Goal: Information Seeking & Learning: Learn about a topic

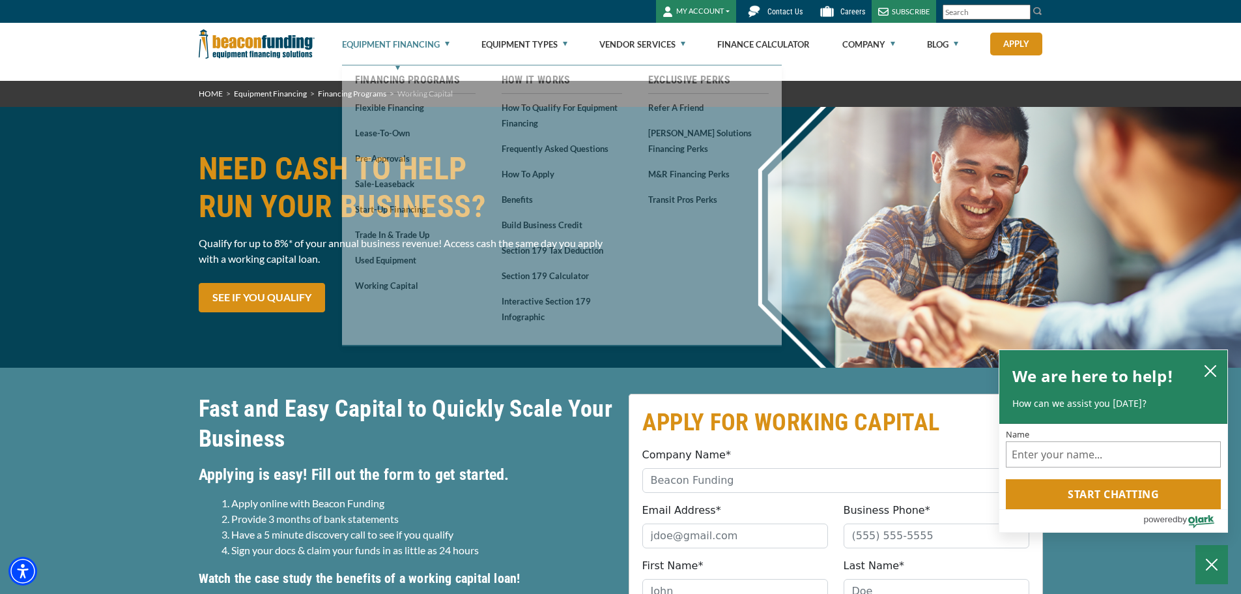
click at [381, 43] on link "Equipment Financing" at bounding box center [396, 44] width 108 height 42
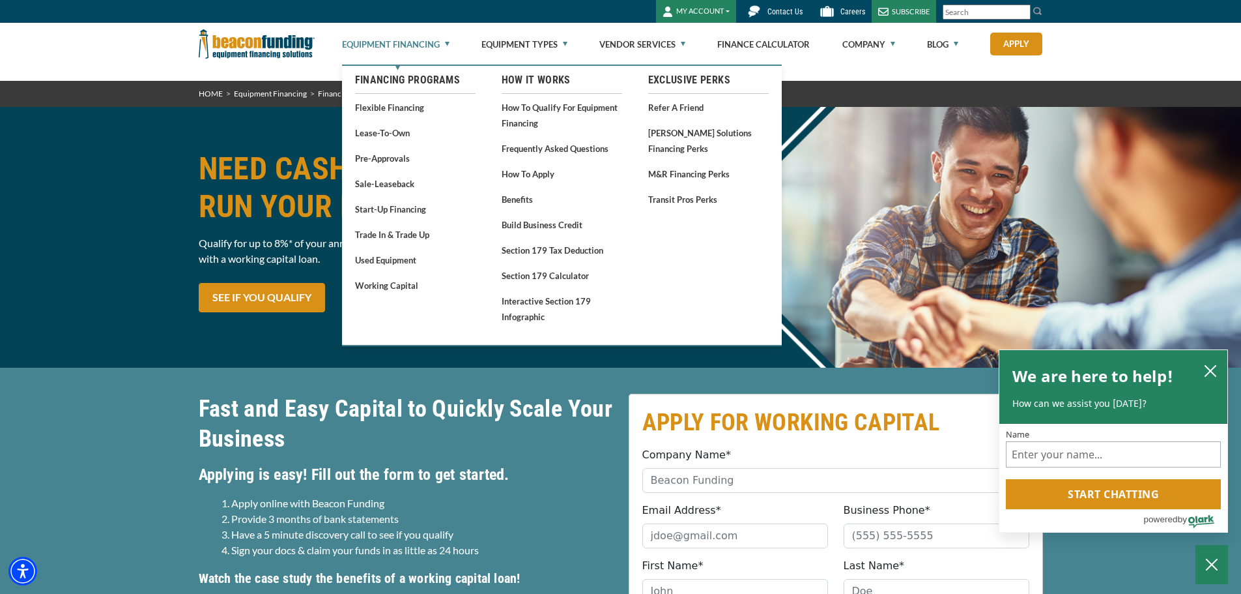
click at [444, 42] on link "Equipment Financing" at bounding box center [396, 44] width 108 height 42
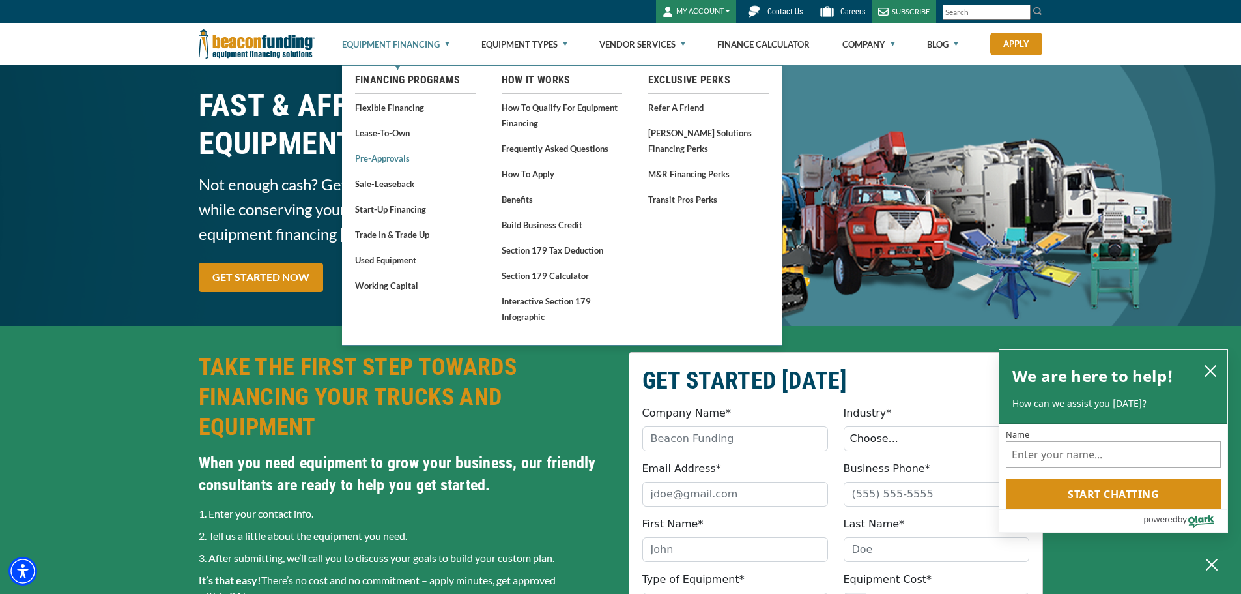
click at [401, 157] on link "Pre-approvals" at bounding box center [415, 158] width 121 height 16
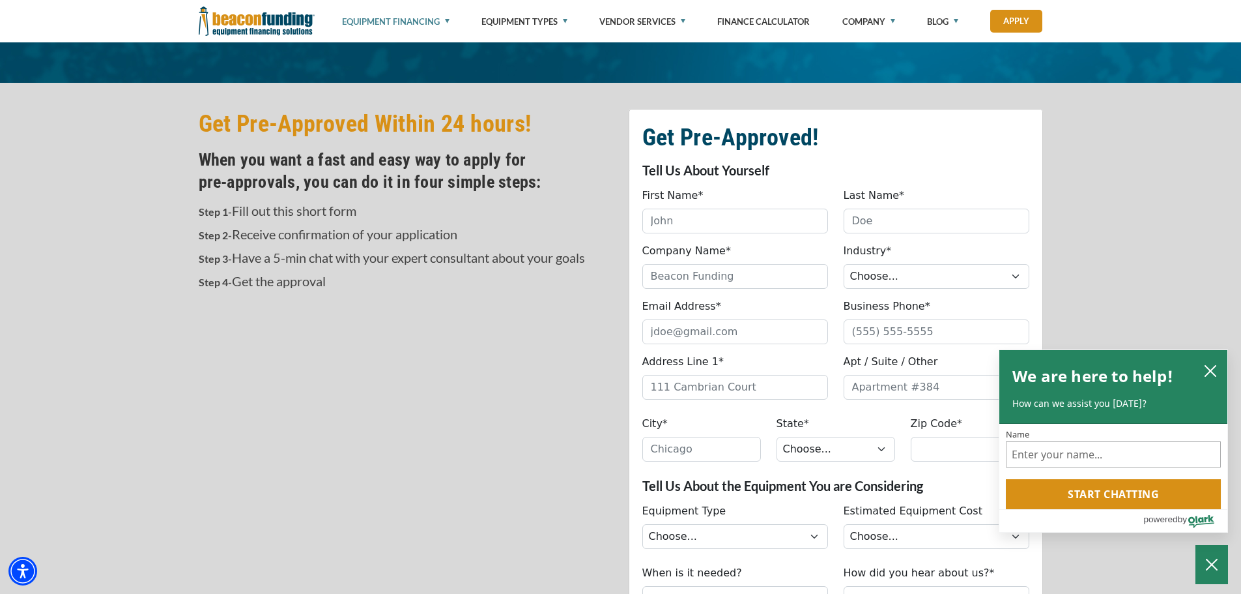
scroll to position [326, 0]
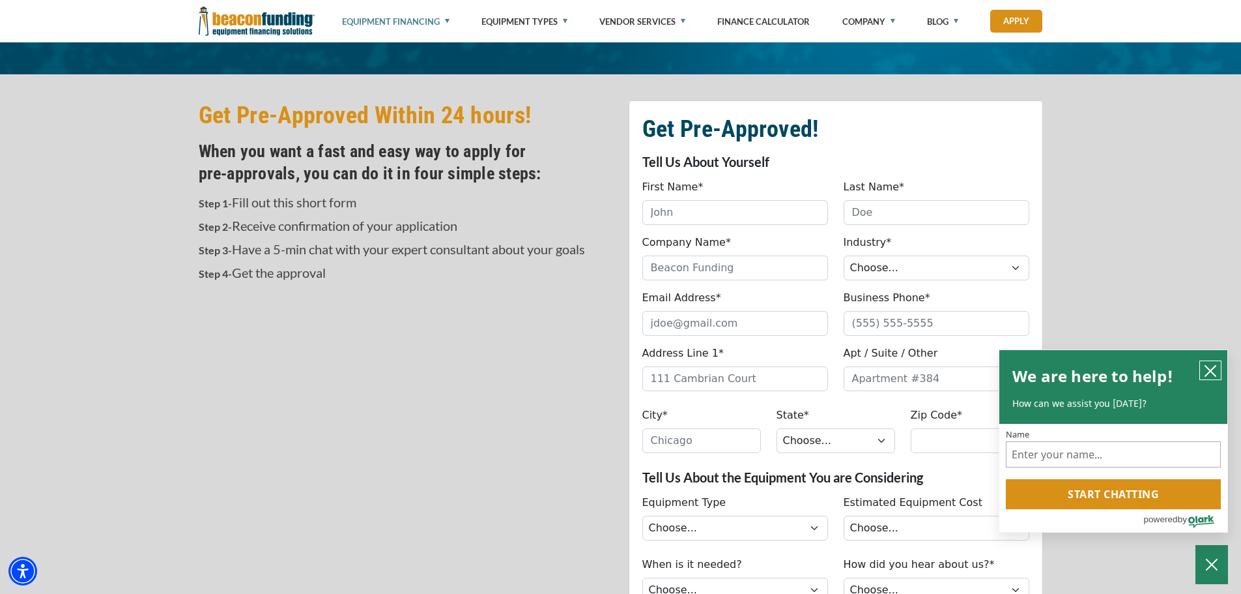
click at [1214, 369] on icon "close chatbox" at bounding box center [1210, 370] width 13 height 13
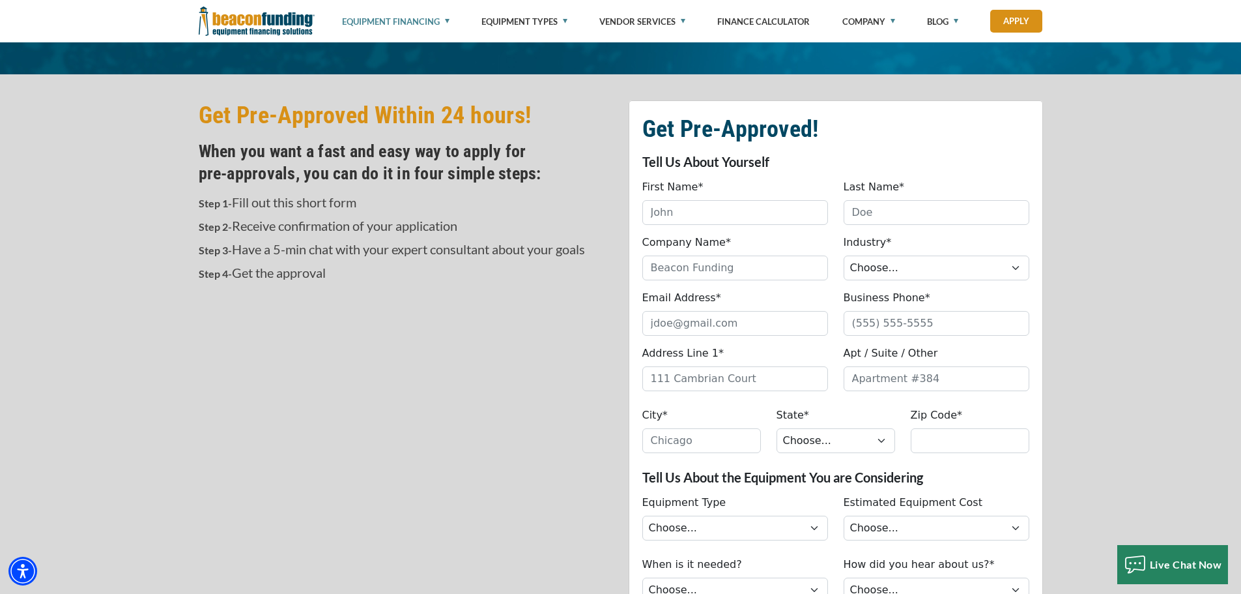
click at [442, 14] on link "Equipment Financing" at bounding box center [396, 21] width 108 height 43
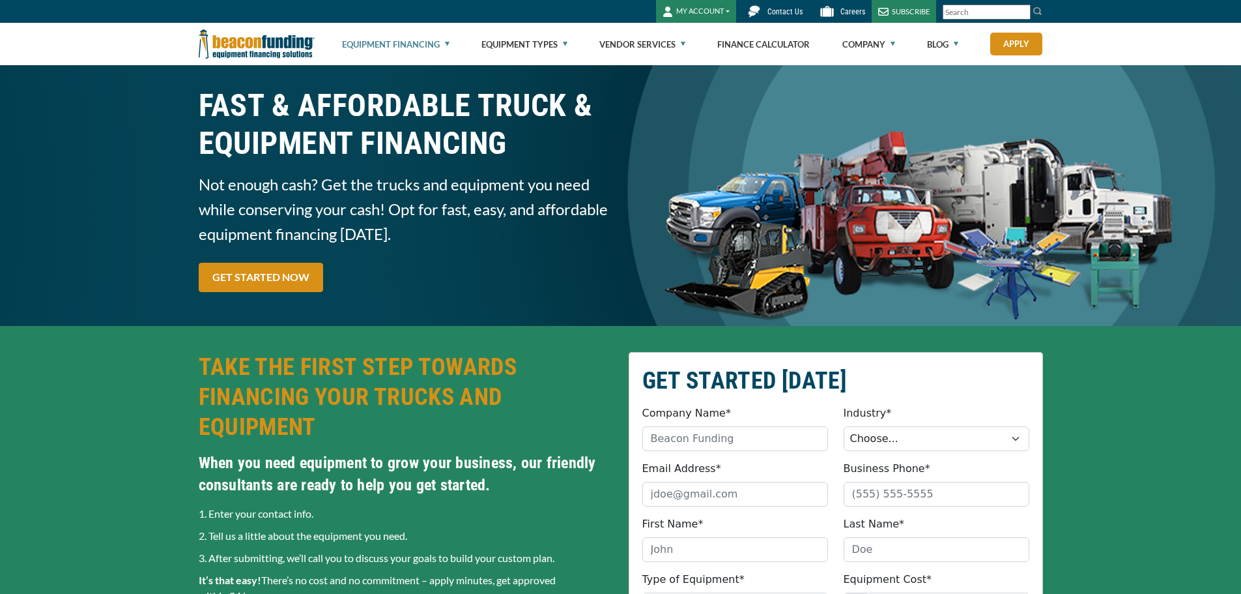
click at [437, 44] on link "Equipment Financing" at bounding box center [396, 44] width 108 height 42
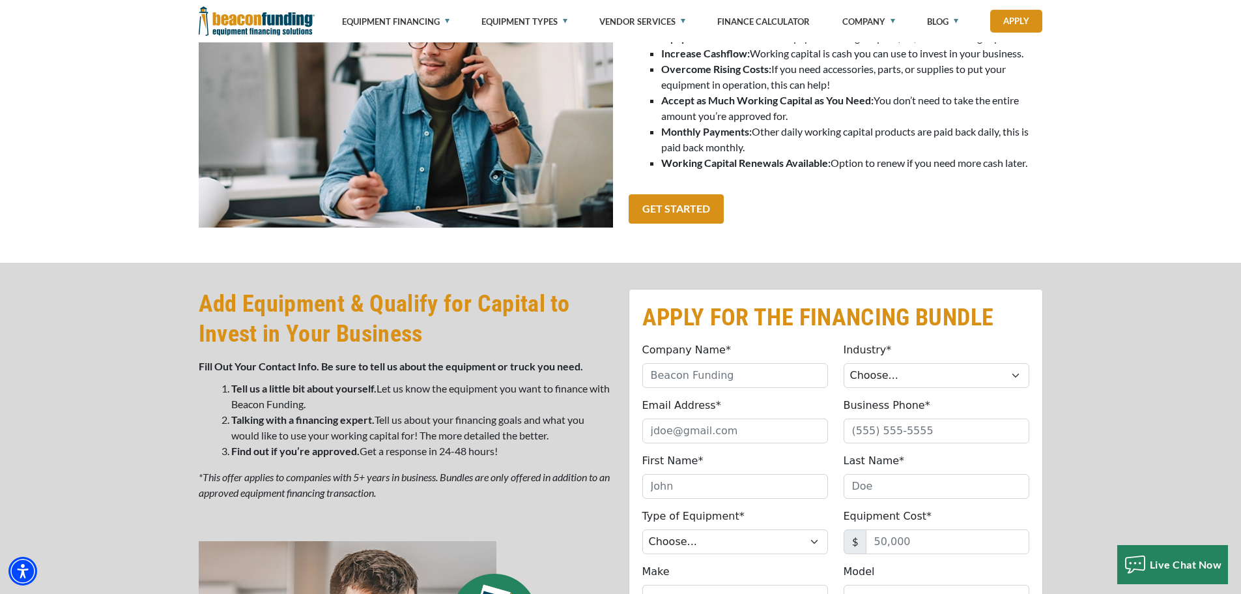
scroll to position [391, 0]
